Goal: Information Seeking & Learning: Check status

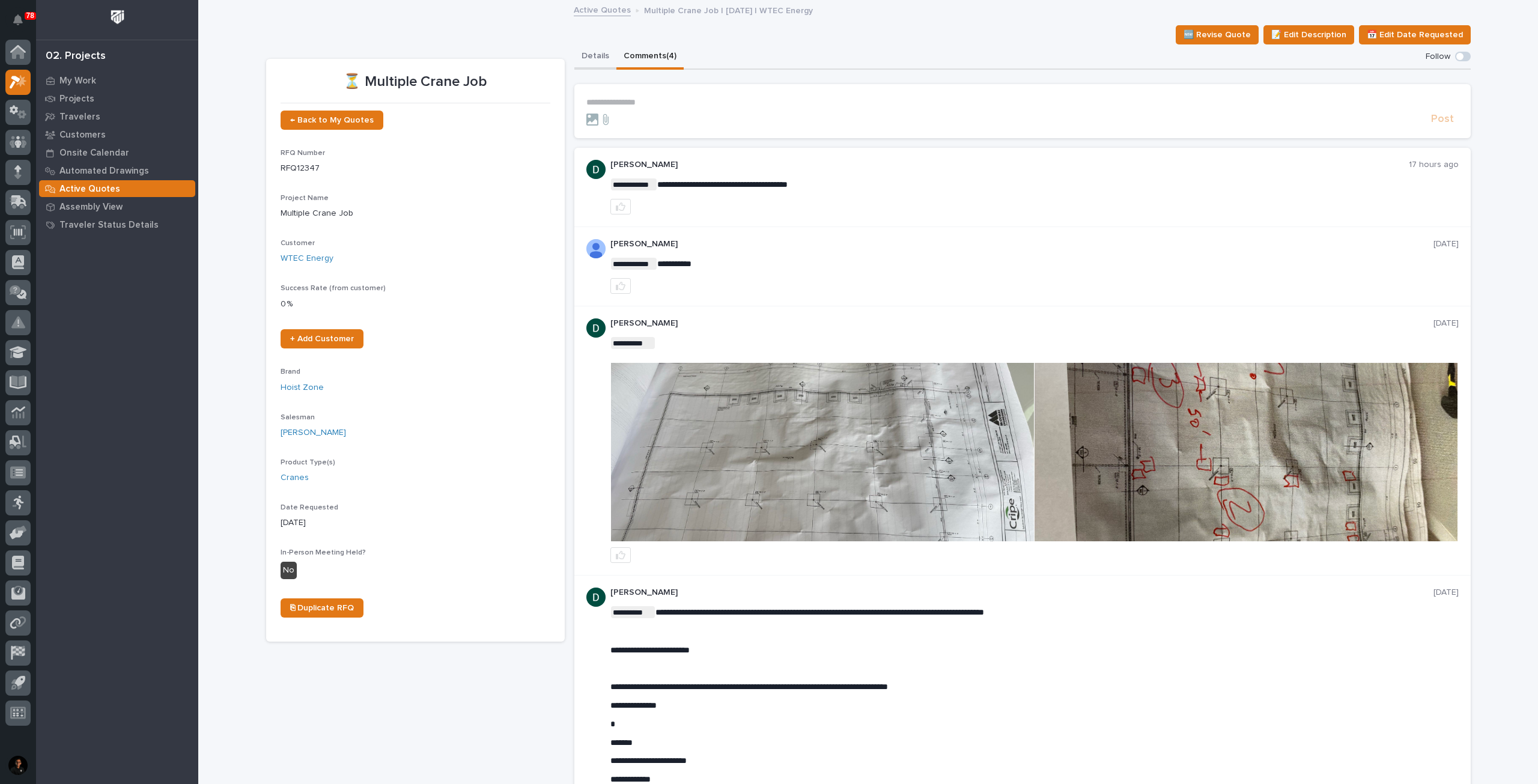
click at [579, 54] on button "Details" at bounding box center [596, 57] width 42 height 25
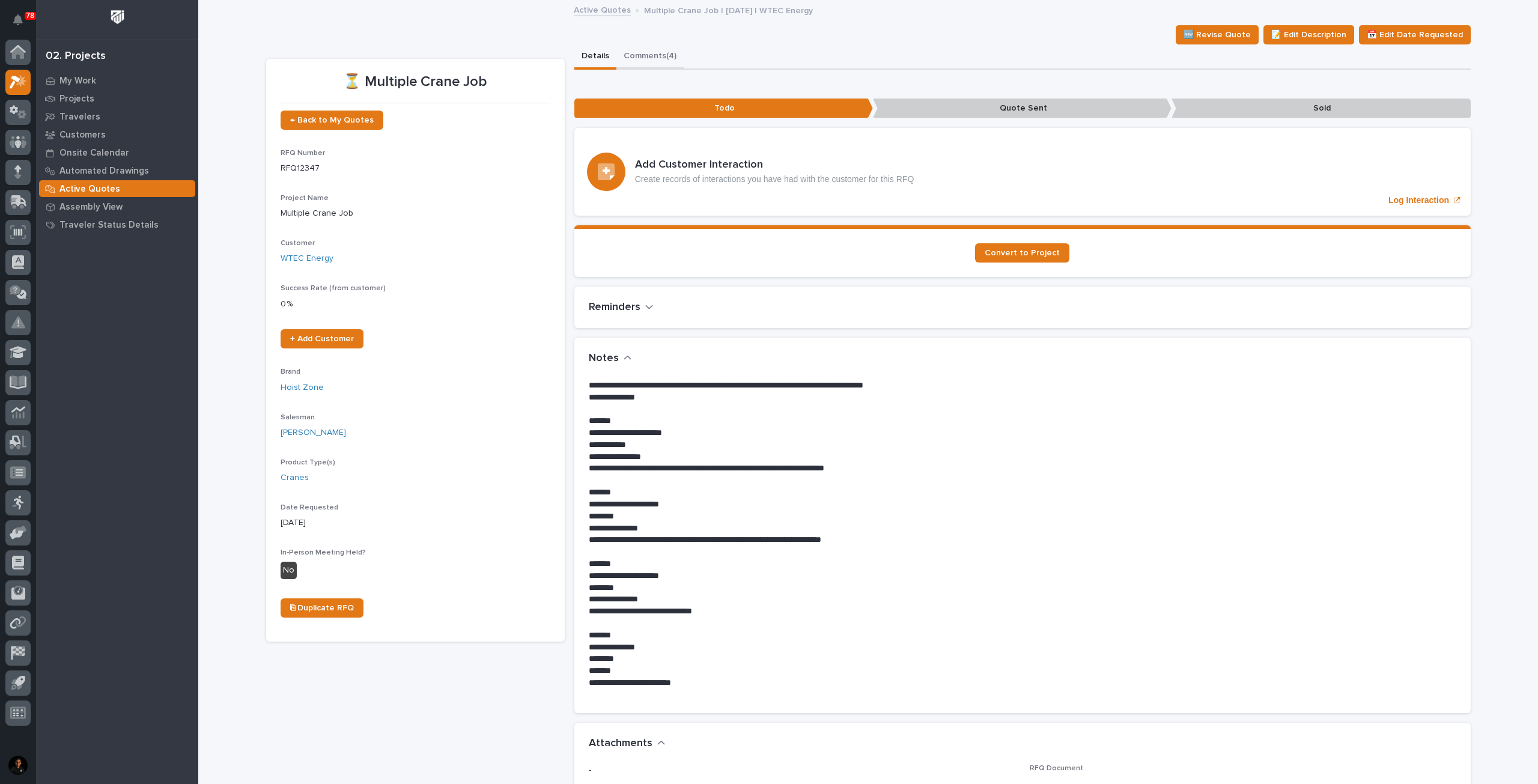
click at [642, 67] on button "Comments (4)" at bounding box center [650, 57] width 67 height 25
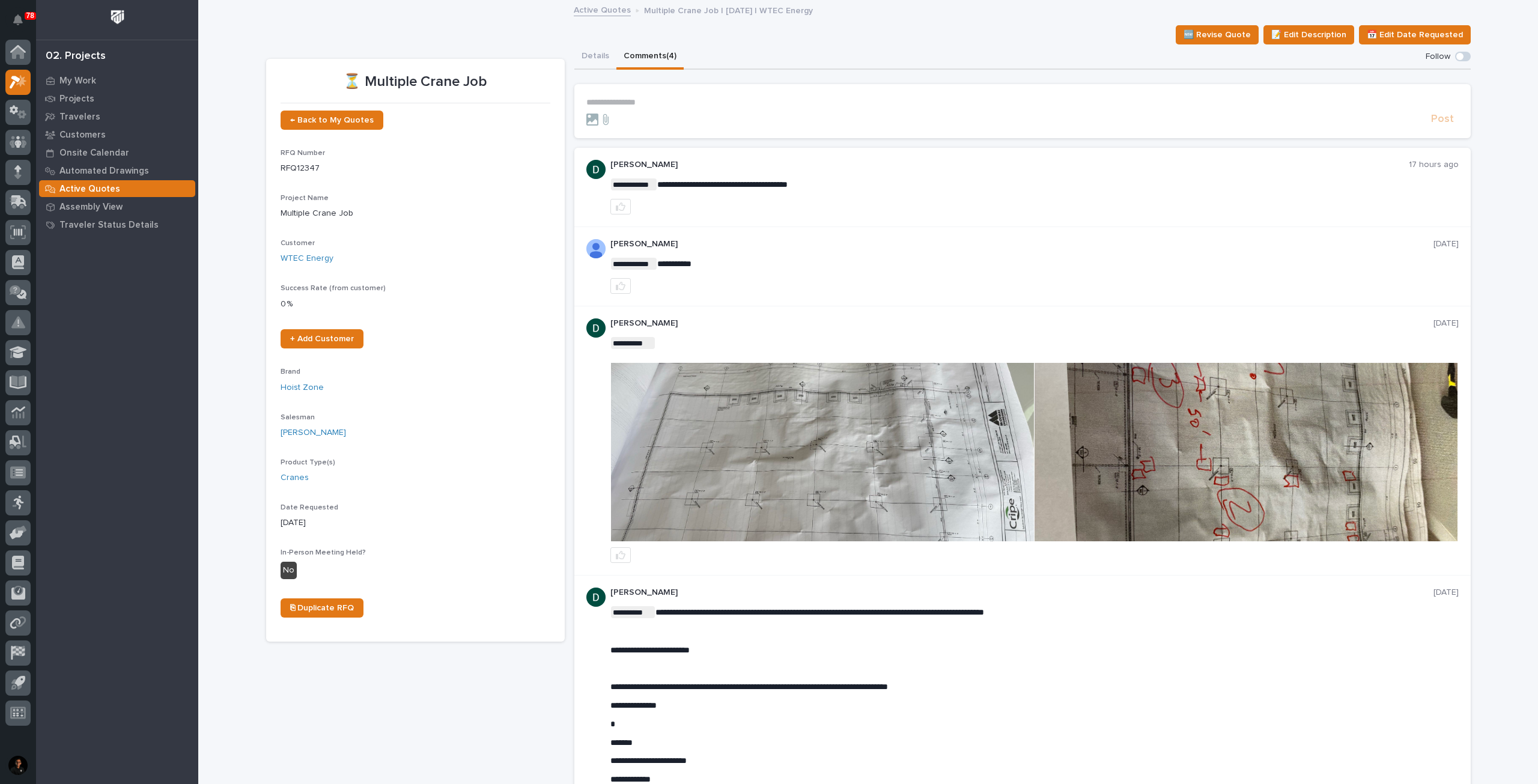
click at [872, 423] on img at bounding box center [822, 452] width 423 height 178
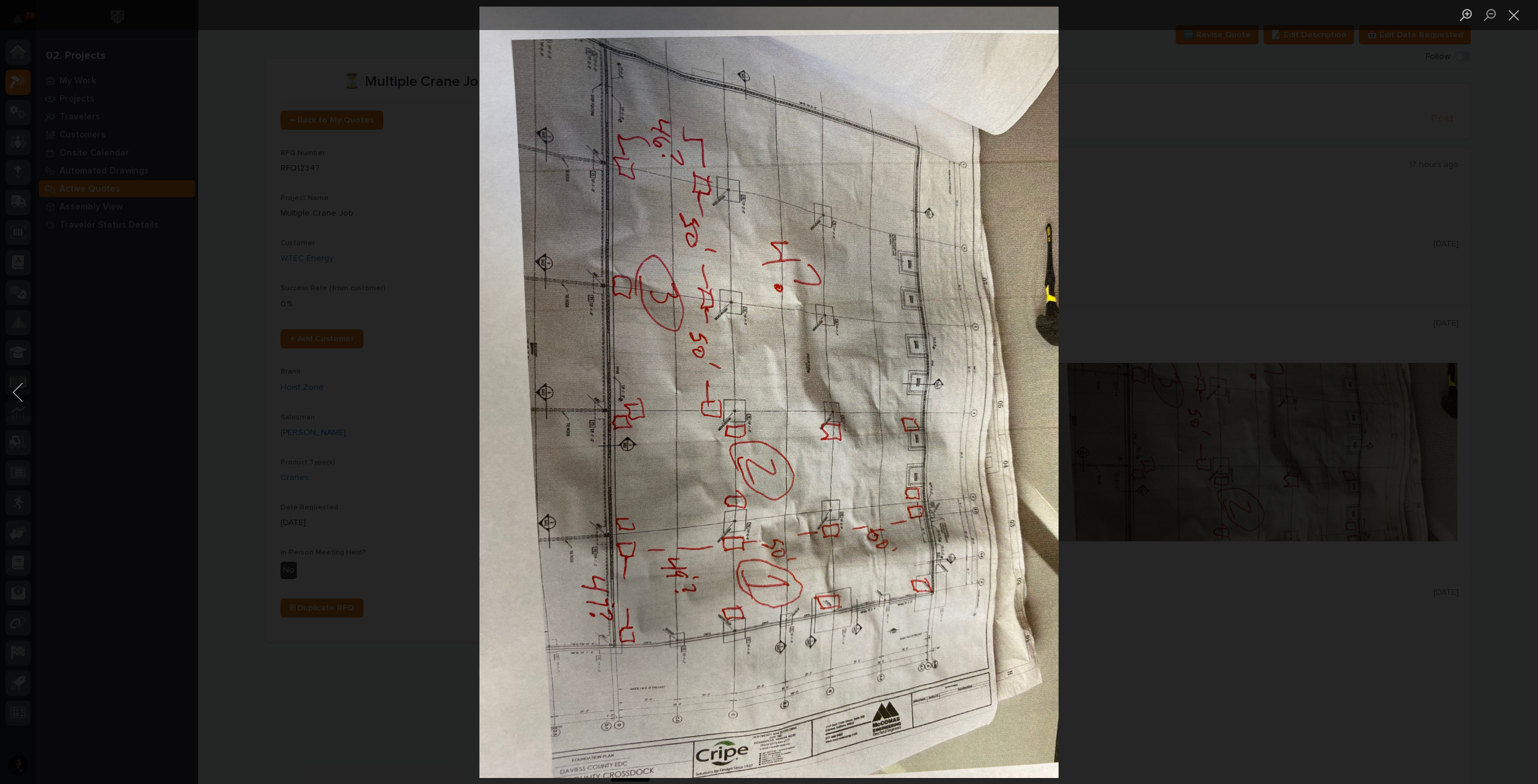
click at [1165, 208] on div "Lightbox" at bounding box center [769, 392] width 1538 height 784
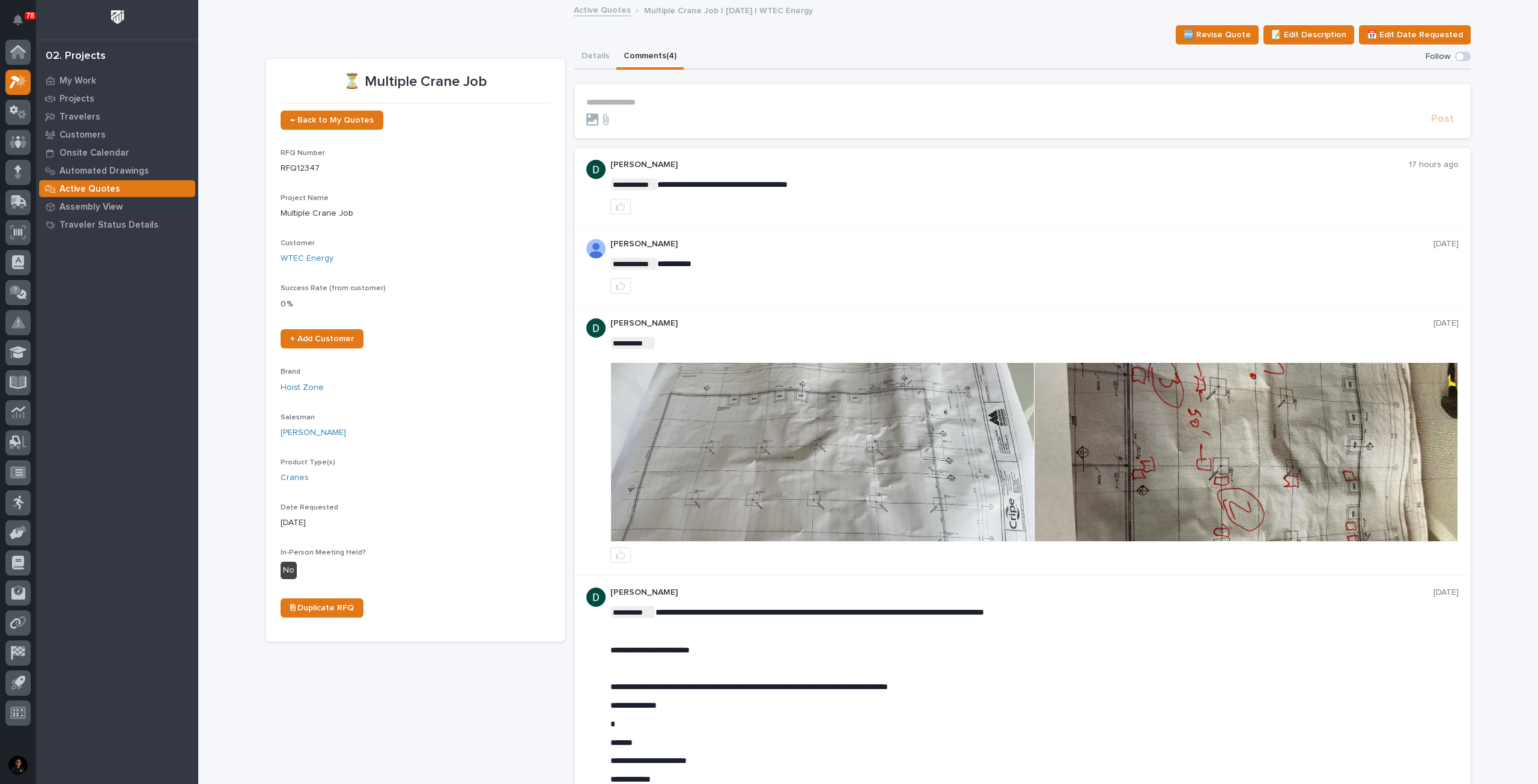
scroll to position [84, 0]
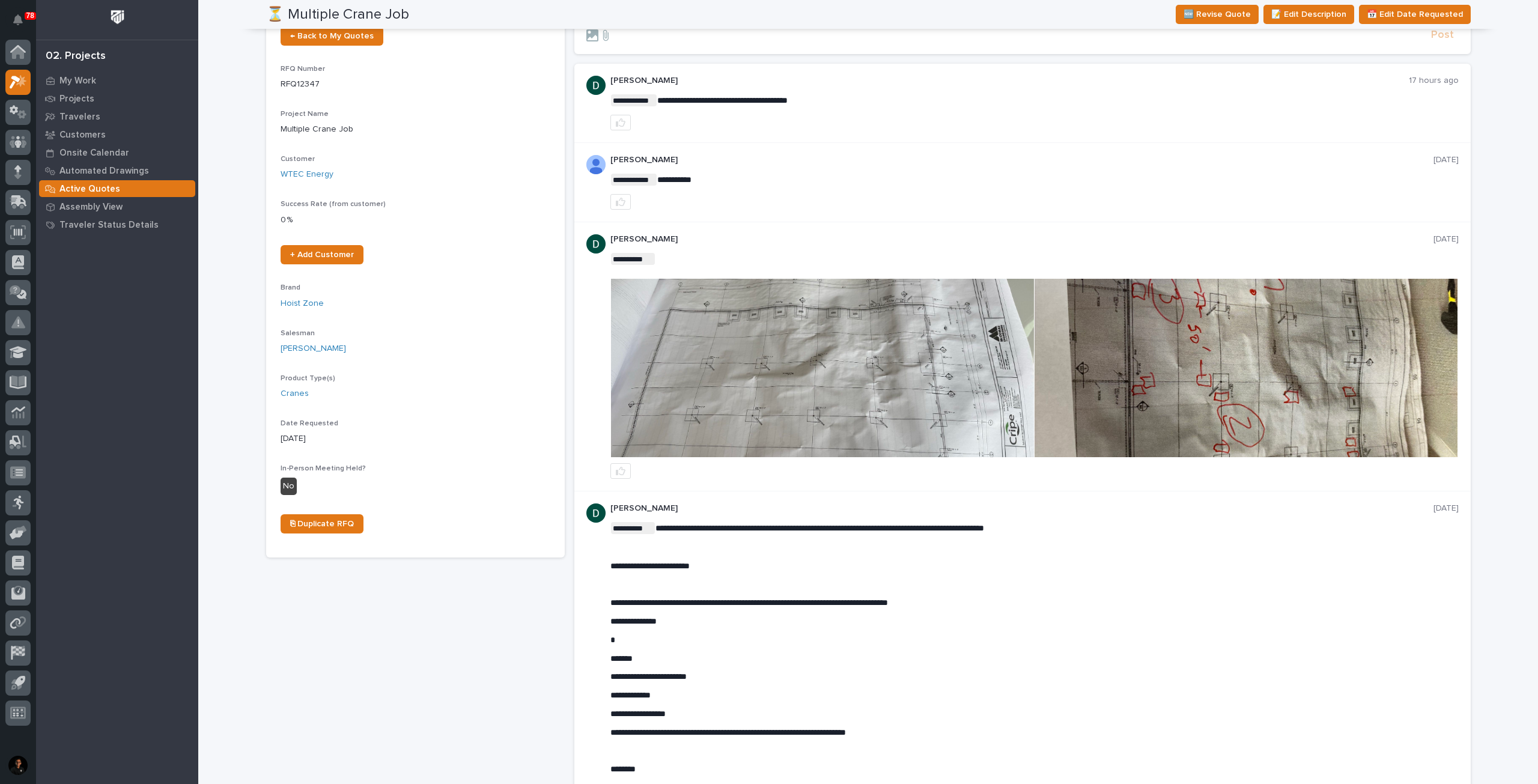
click at [870, 390] on img at bounding box center [822, 368] width 423 height 178
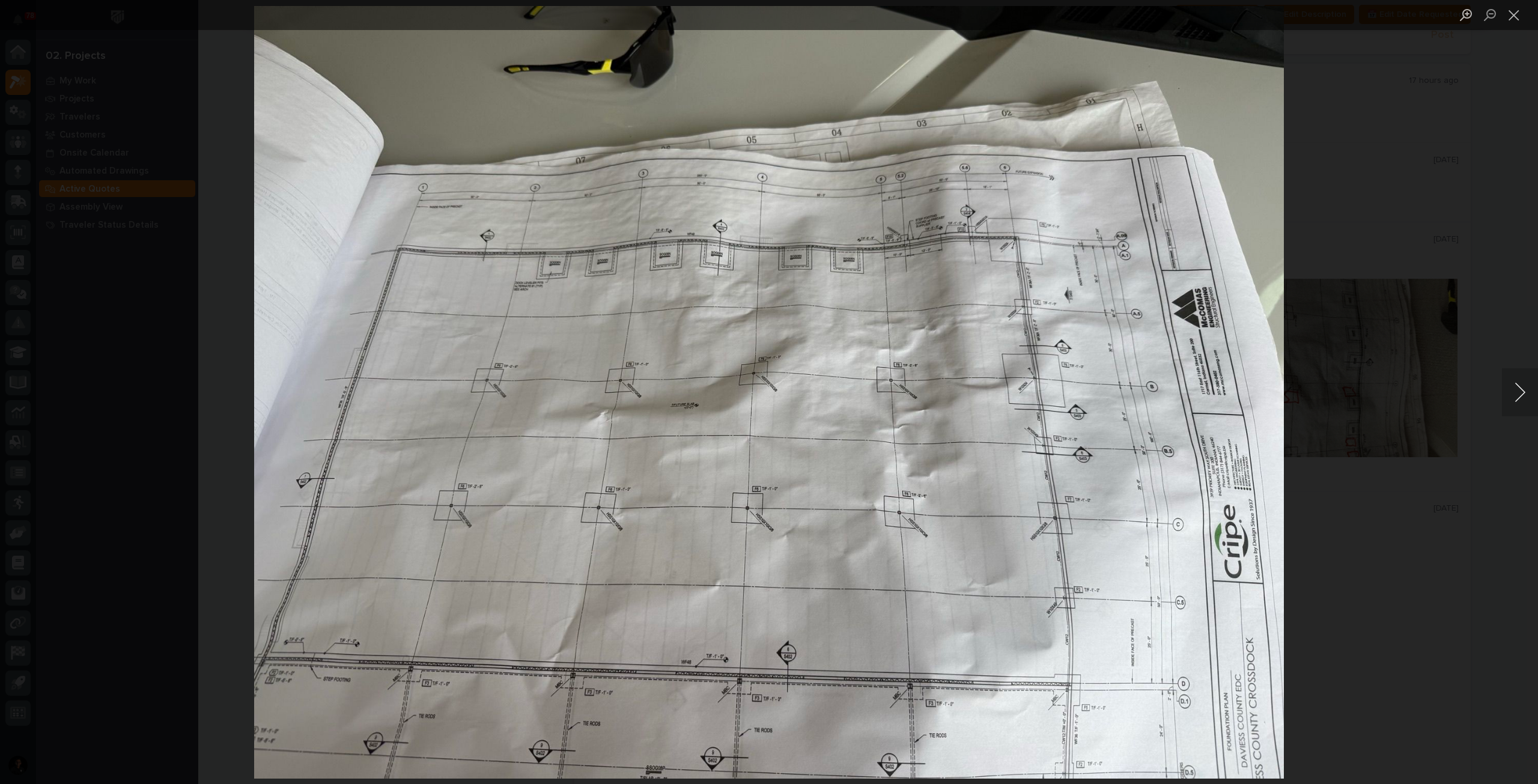
click at [1518, 384] on button "Next image" at bounding box center [1519, 392] width 36 height 48
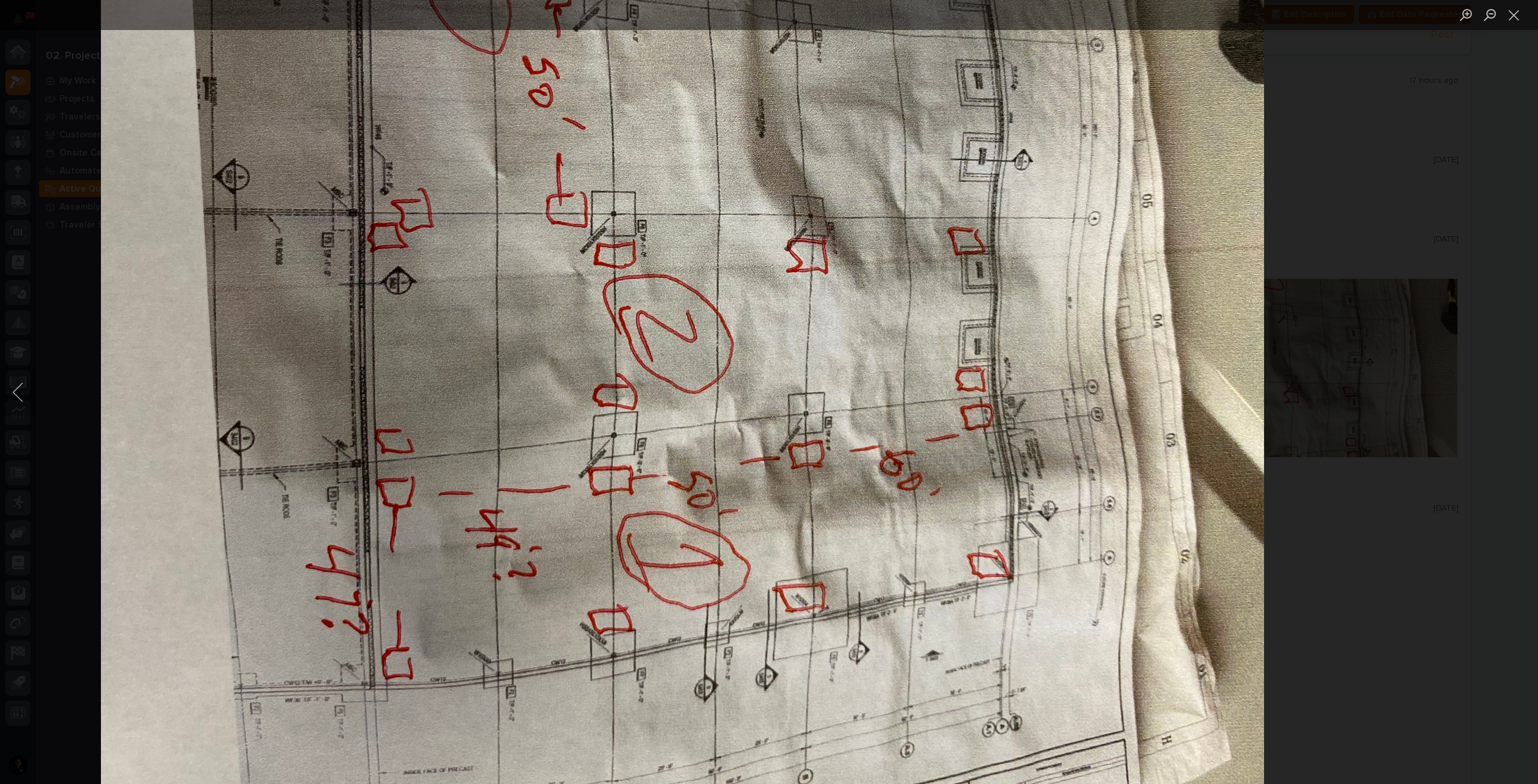
click at [1347, 400] on div "Lightbox" at bounding box center [769, 392] width 1538 height 784
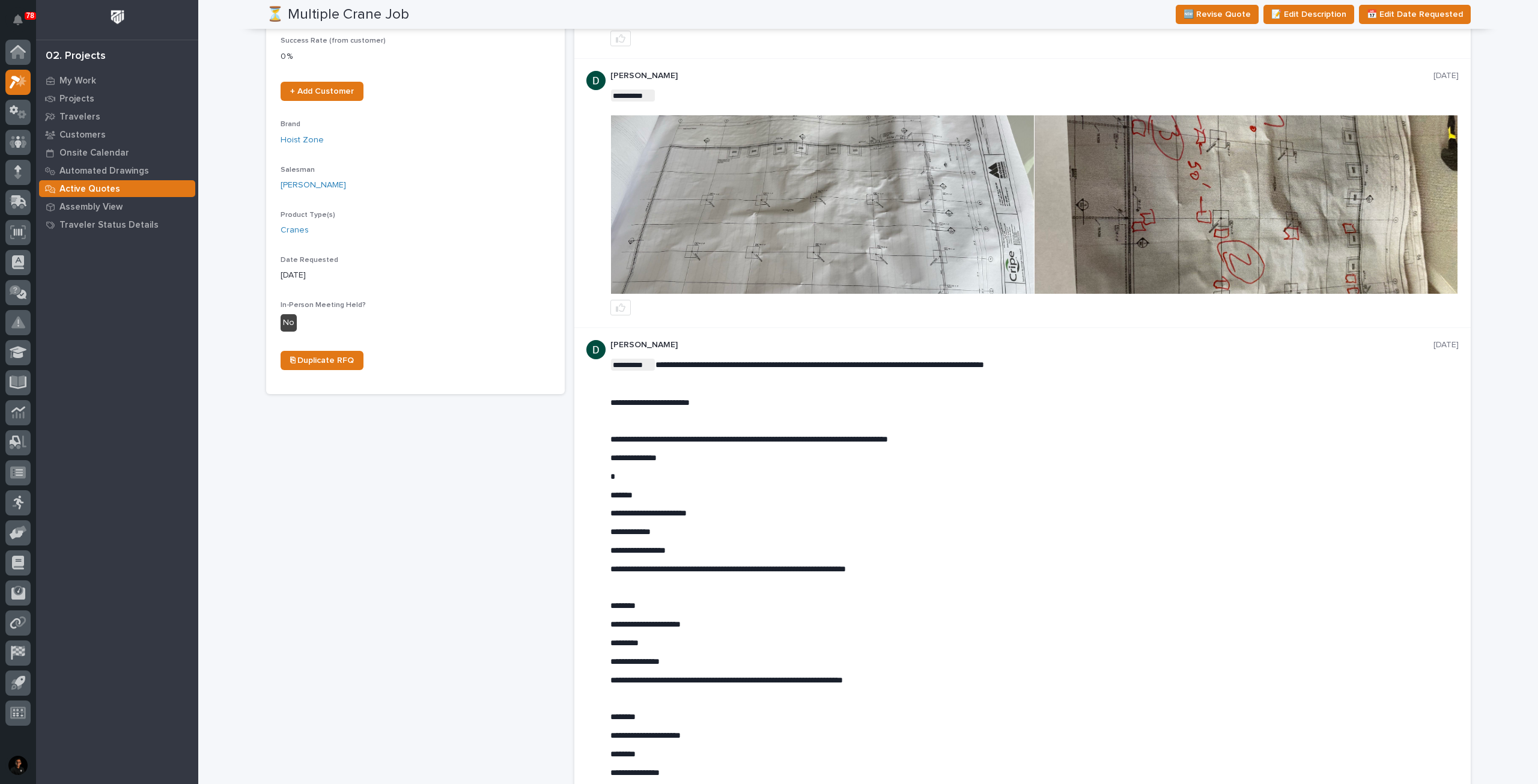
scroll to position [264, 0]
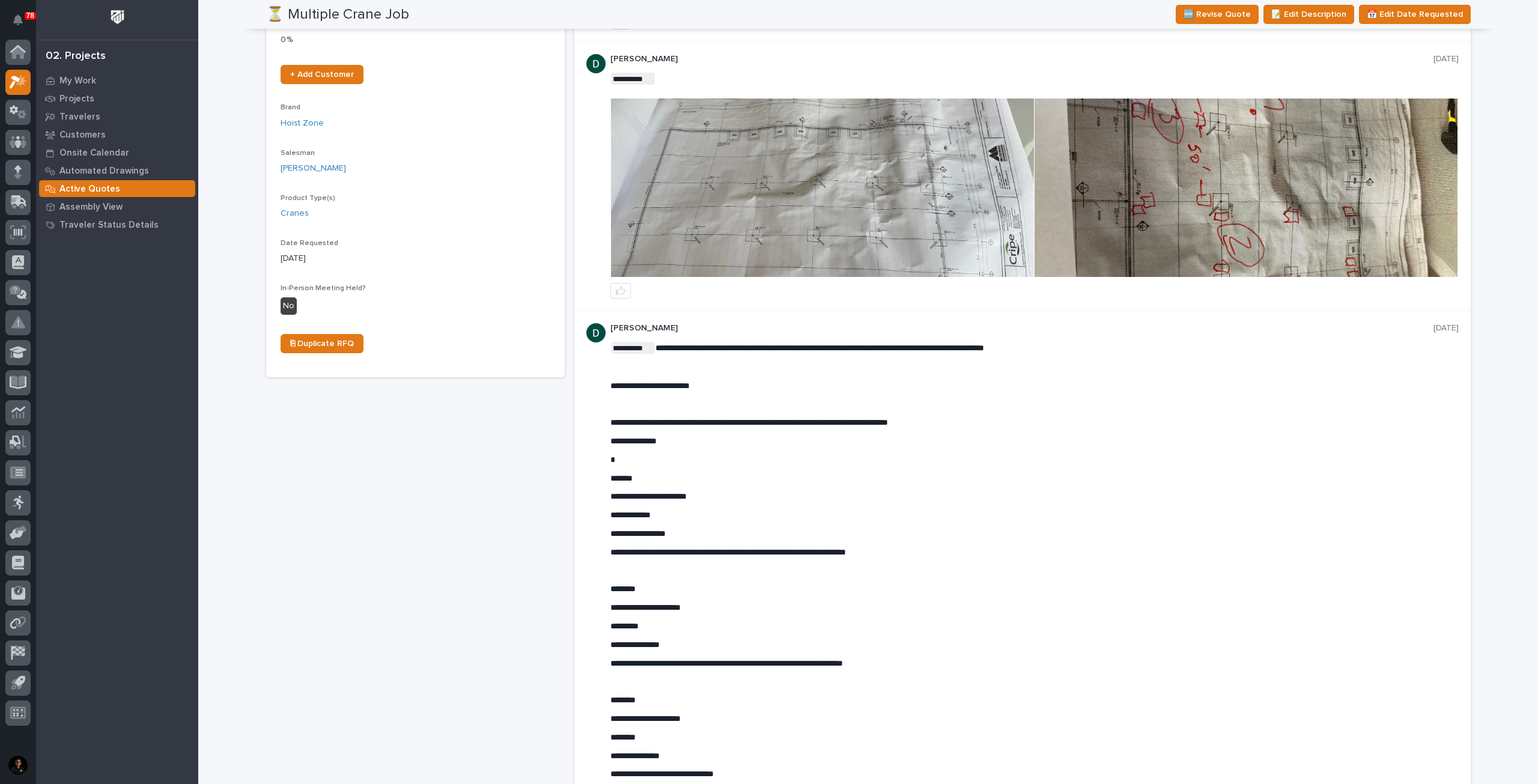
click at [1180, 223] on img at bounding box center [1246, 188] width 423 height 178
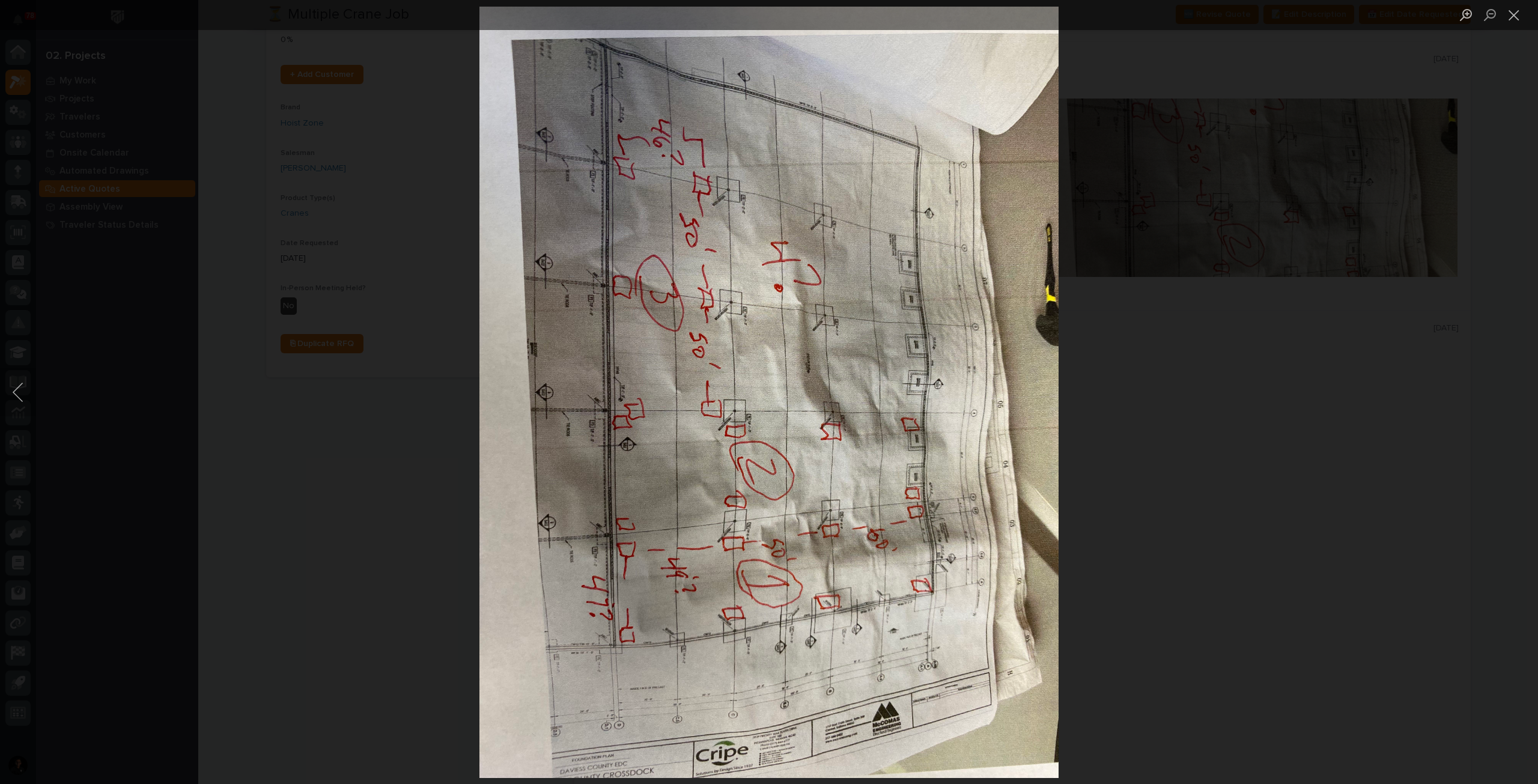
click at [656, 414] on img "Lightbox" at bounding box center [769, 392] width 579 height 772
click at [1291, 355] on div "Lightbox" at bounding box center [769, 392] width 1538 height 784
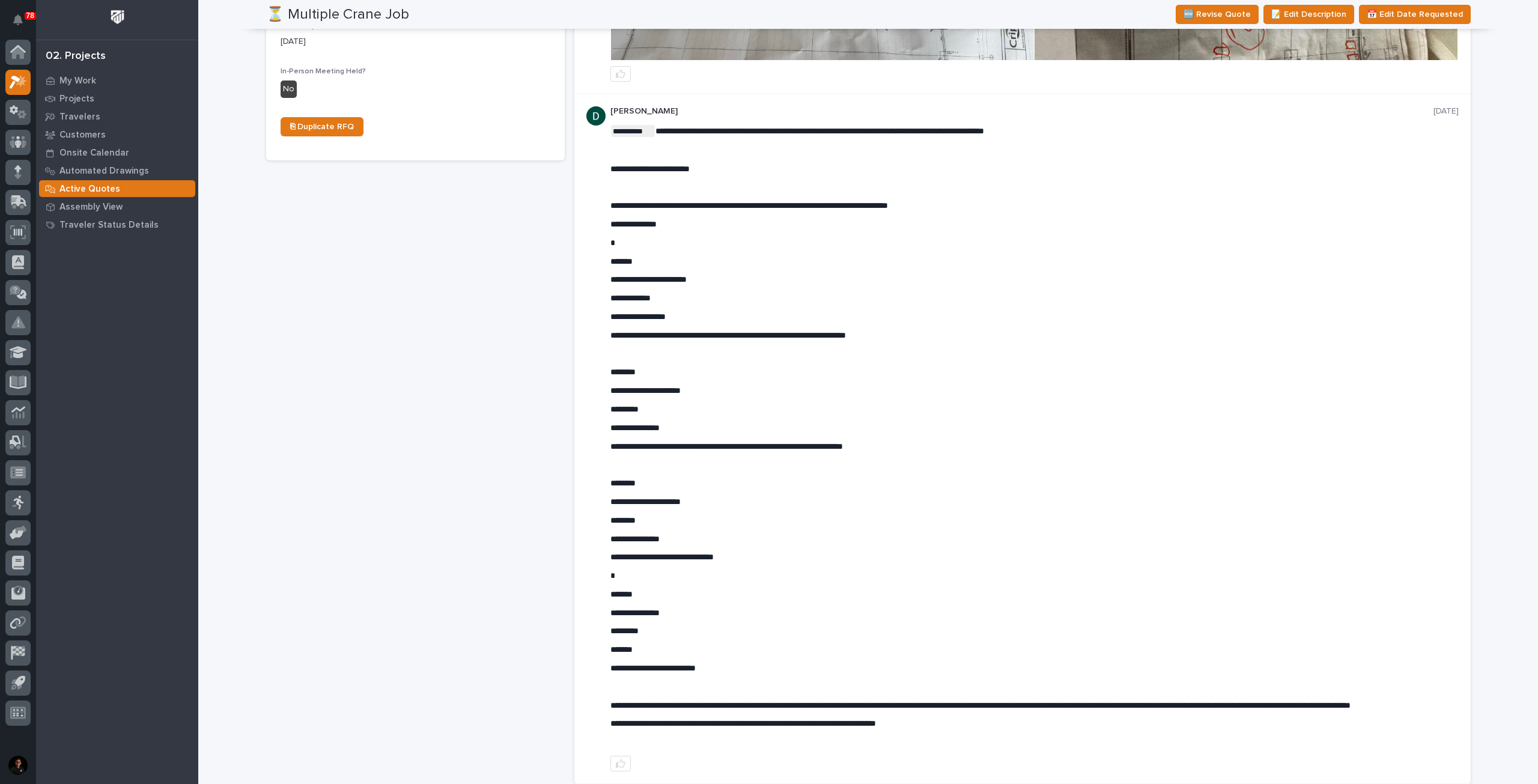
scroll to position [480, 0]
drag, startPoint x: 350, startPoint y: 358, endPoint x: 417, endPoint y: 350, distance: 67.5
click at [350, 358] on div "⏳ Multiple Crane Job ← Back to My Quotes RFQ Number RFQ12347 Project Name Multi…" at bounding box center [415, 186] width 299 height 1216
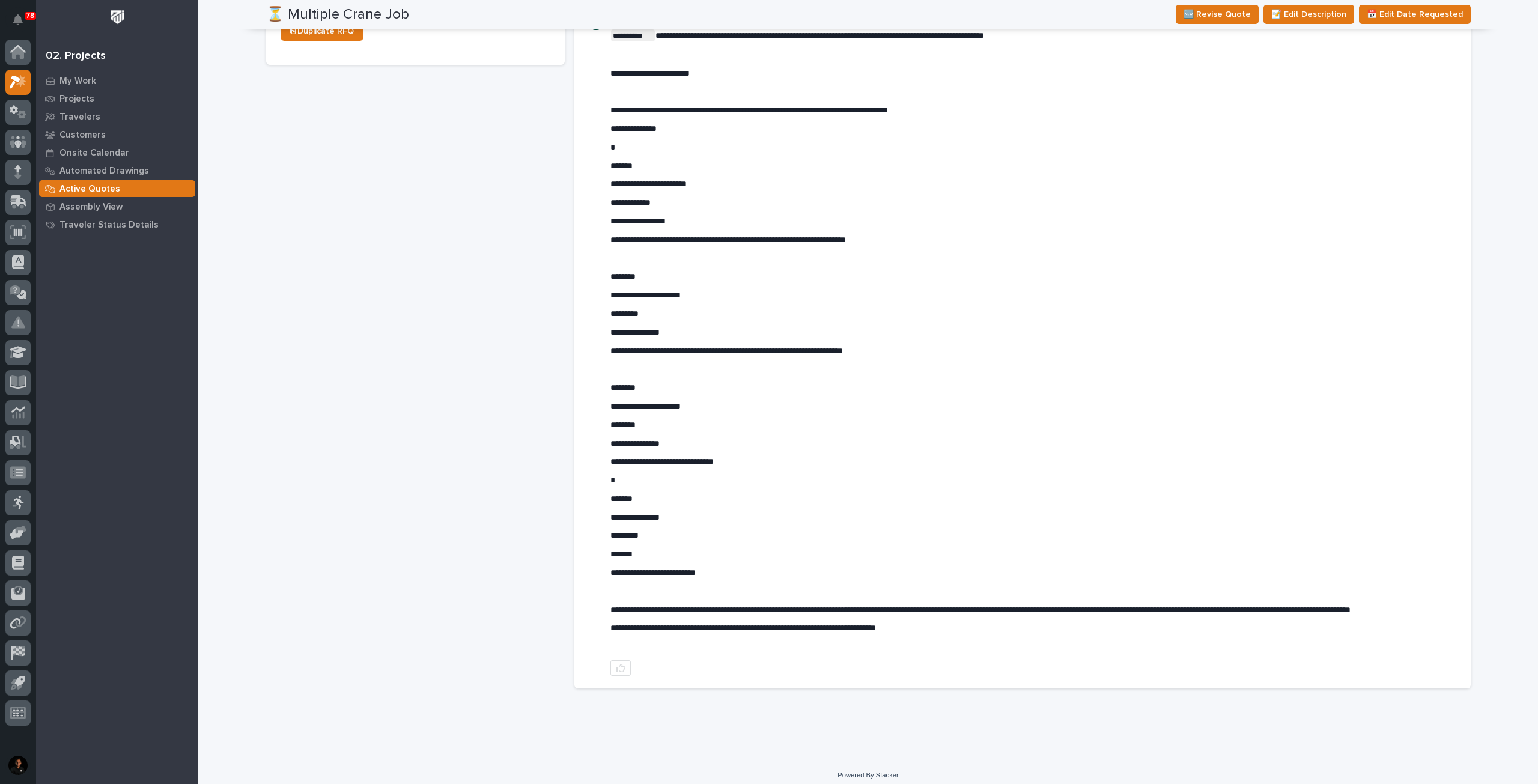
scroll to position [596, 0]
